Goal: Navigation & Orientation: Find specific page/section

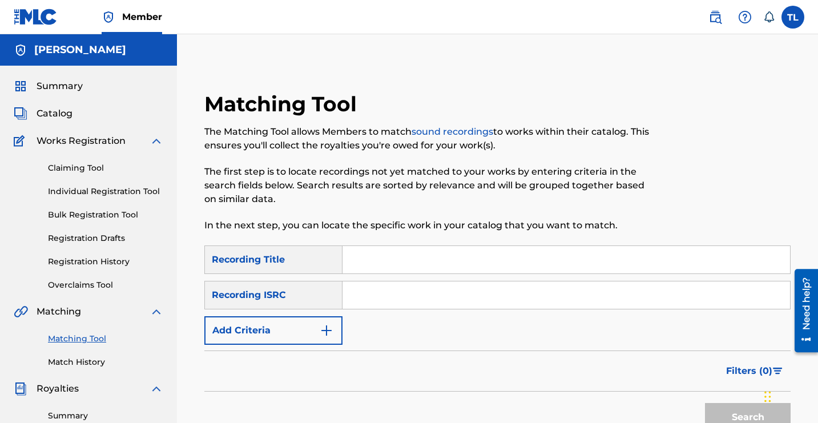
click at [81, 358] on link "Match History" at bounding box center [105, 362] width 115 height 12
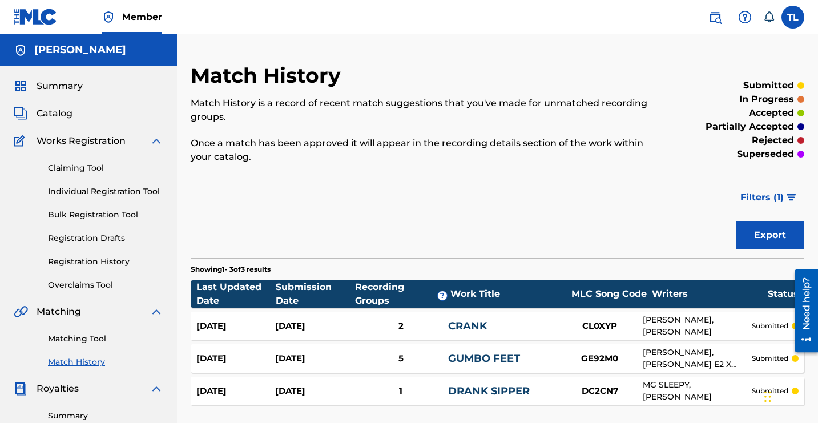
click at [62, 118] on span "Catalog" at bounding box center [55, 114] width 36 height 14
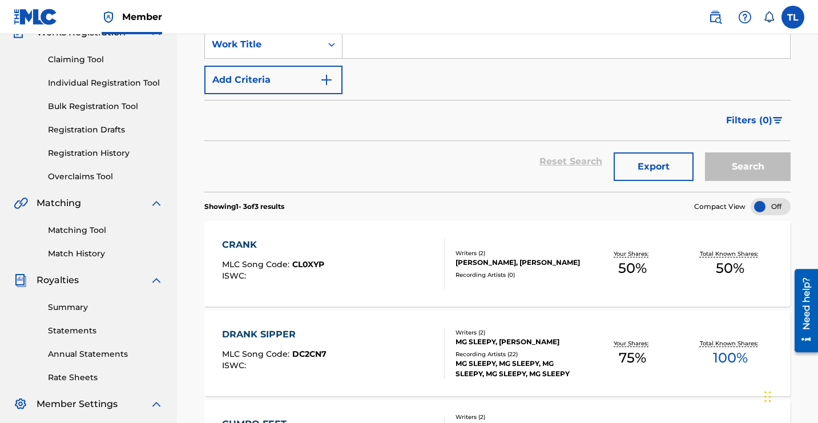
scroll to position [84, 0]
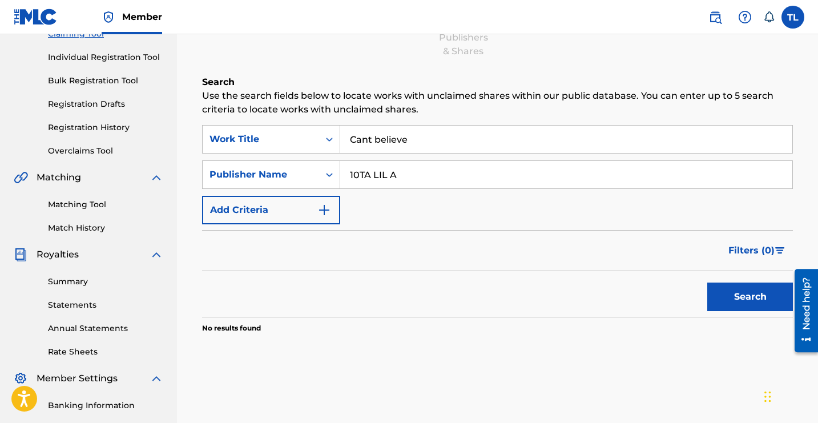
click at [201, 264] on div "Claiming Tool Search Add Publishers & Shares Review Submit Search Use the searc…" at bounding box center [498, 165] width 614 height 473
click at [70, 223] on link "Match History" at bounding box center [105, 228] width 115 height 12
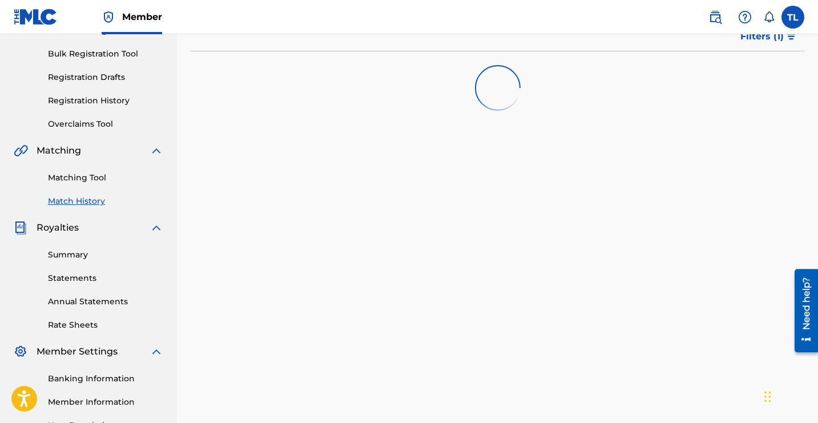
scroll to position [164, 0]
